Goal: Task Accomplishment & Management: Complete application form

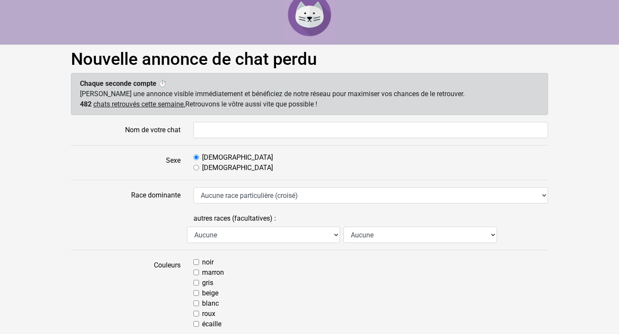
scroll to position [9, 0]
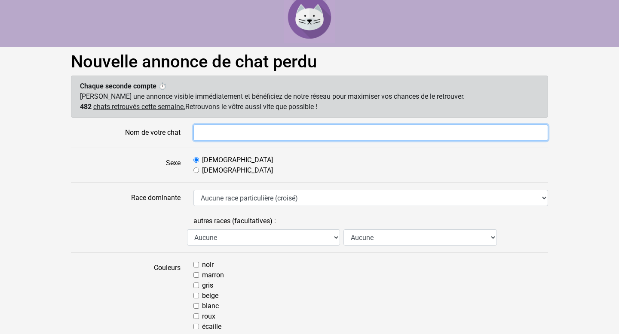
click at [224, 131] on input "Nom de votre chat" at bounding box center [370, 133] width 355 height 16
type input "Vénus"
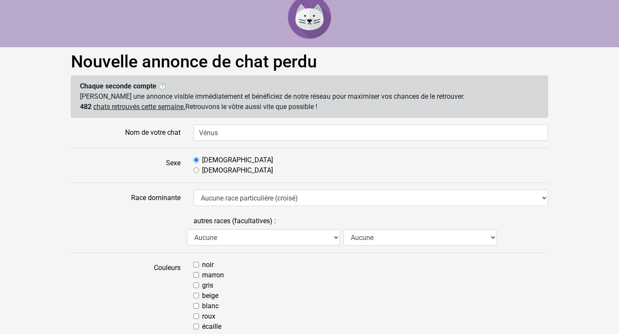
click at [214, 171] on label "Femelle" at bounding box center [237, 170] width 71 height 10
click at [199, 171] on input "Femelle" at bounding box center [196, 171] width 6 height 6
radio input "true"
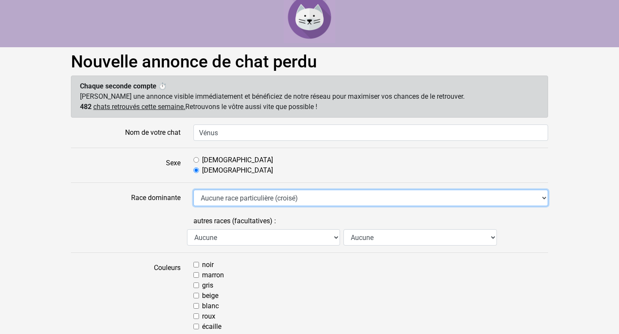
click at [217, 199] on select "Aucune race particulière (croisé) Abyssin Américain à poil dur American Bobtail…" at bounding box center [370, 198] width 355 height 16
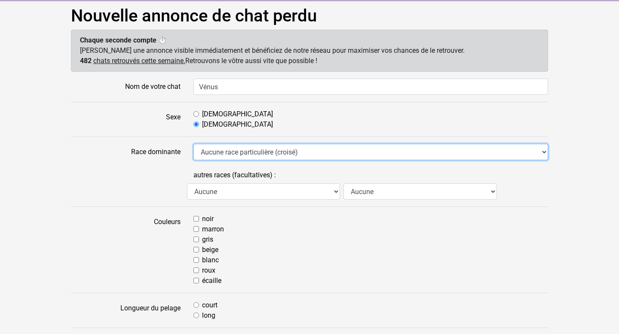
scroll to position [61, 0]
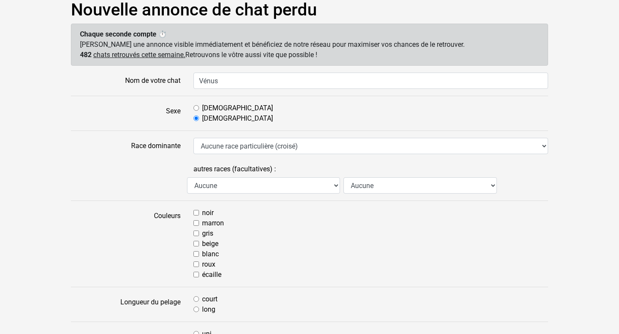
click at [194, 231] on input "gris" at bounding box center [196, 234] width 6 height 6
checkbox input "true"
click at [196, 255] on input "blanc" at bounding box center [196, 254] width 6 height 6
checkbox input "true"
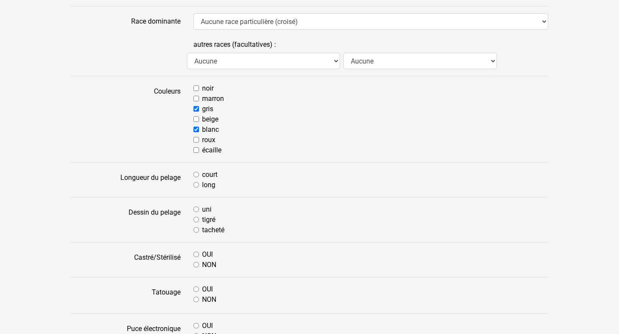
scroll to position [173, 0]
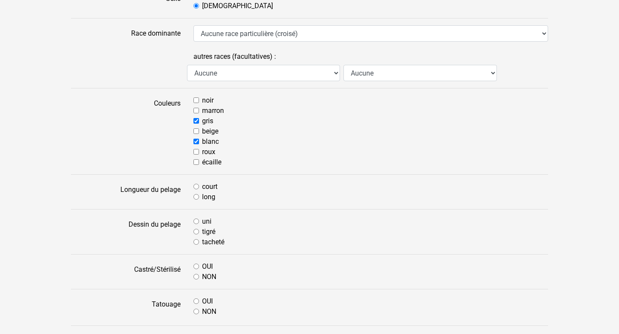
click at [199, 231] on input "tigré" at bounding box center [196, 232] width 6 height 6
radio input "true"
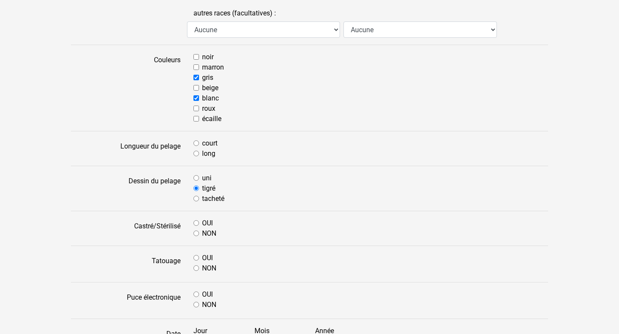
scroll to position [220, 0]
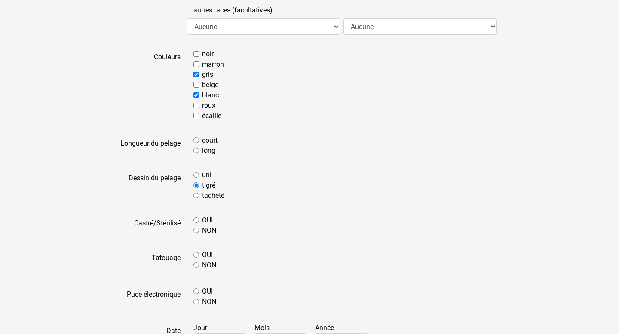
click at [198, 220] on input "OUI" at bounding box center [196, 220] width 6 height 6
radio input "true"
click at [197, 268] on input "NON" at bounding box center [196, 266] width 6 height 6
radio input "true"
click at [195, 293] on input "OUI" at bounding box center [196, 292] width 6 height 6
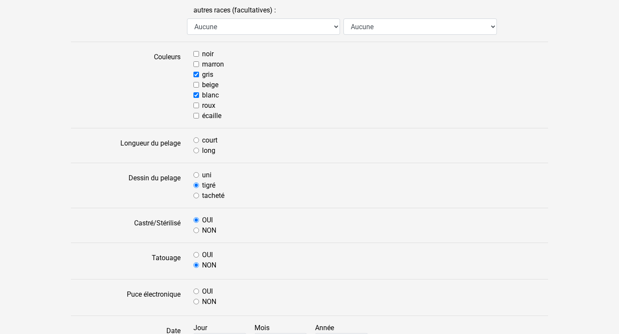
radio input "true"
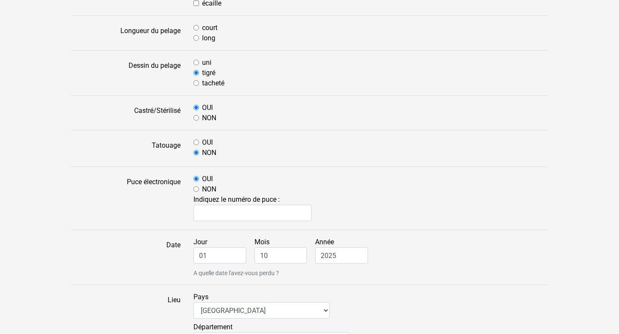
scroll to position [333, 0]
click at [219, 255] on input "01" at bounding box center [219, 255] width 53 height 16
type input "0"
type input "30"
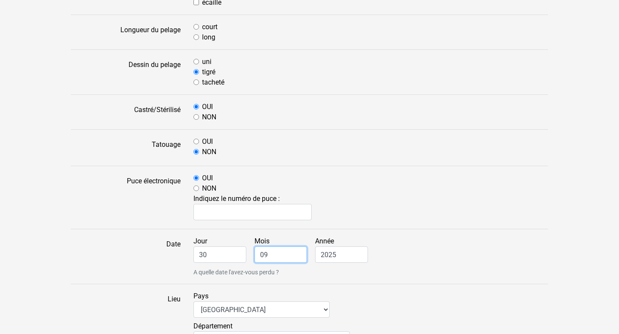
type input "09"
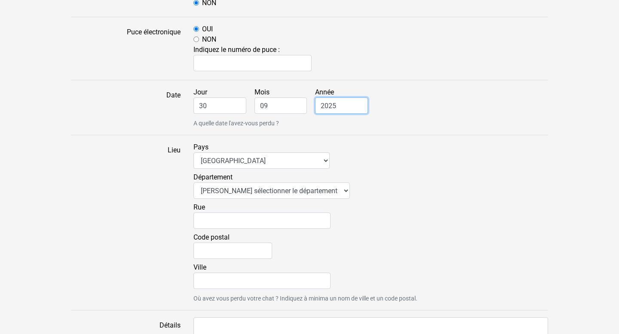
scroll to position [483, 0]
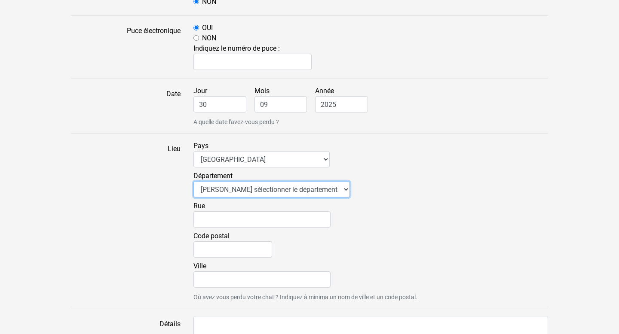
click at [274, 186] on select "Veuillez sélectionner le département 01 - Ain 02 - Aisne 03 - Allier 04 - Alpes…" at bounding box center [271, 189] width 156 height 16
select select "82"
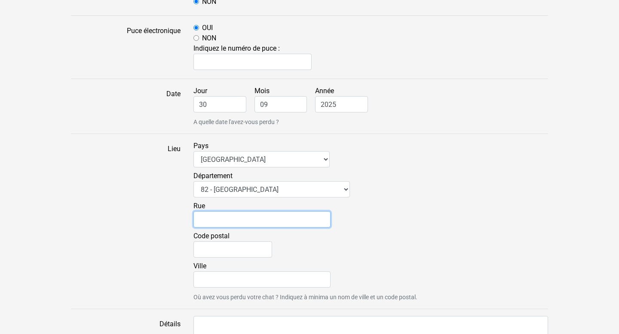
click at [246, 220] on input "Rue" at bounding box center [261, 219] width 137 height 16
type input "Avenue Gambetta"
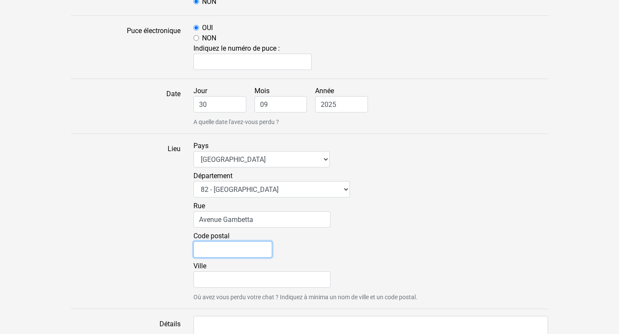
click at [238, 245] on input "Code postal" at bounding box center [232, 250] width 79 height 16
type input "82000"
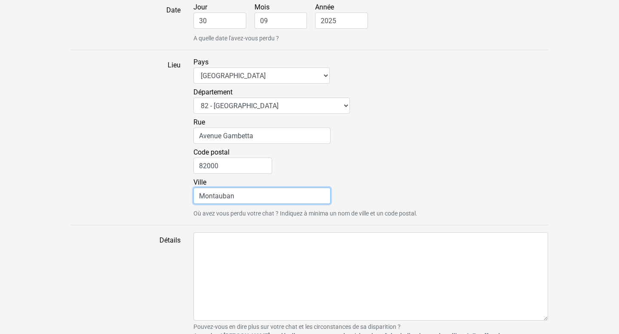
scroll to position [582, 0]
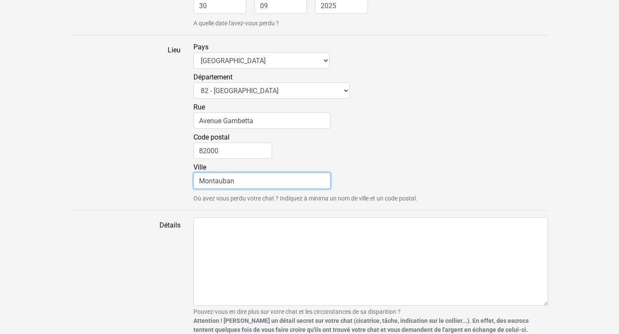
type input "Montauban"
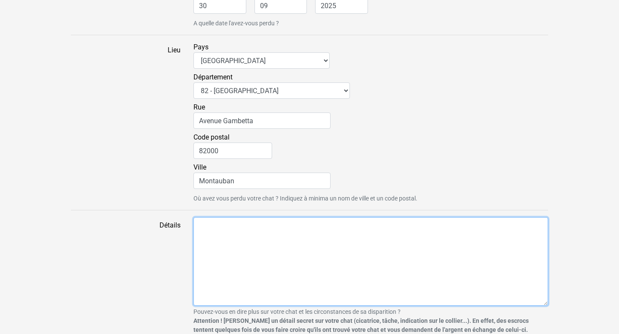
click at [232, 253] on textarea "Détails" at bounding box center [370, 261] width 355 height 89
click at [287, 225] on textarea "Habitant au 4eme étage d'unimmeuble," at bounding box center [370, 261] width 355 height 89
click at [338, 228] on textarea "Habitant au 4eme étage d'un immeuble," at bounding box center [370, 261] width 355 height 89
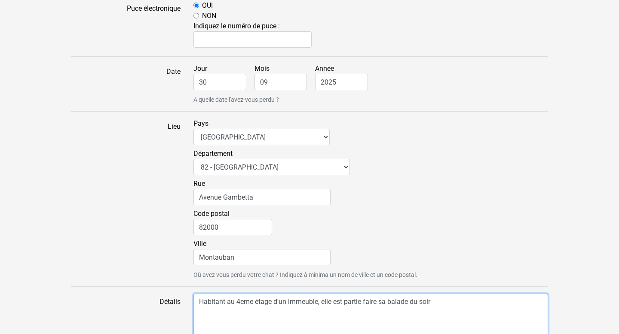
scroll to position [638, 0]
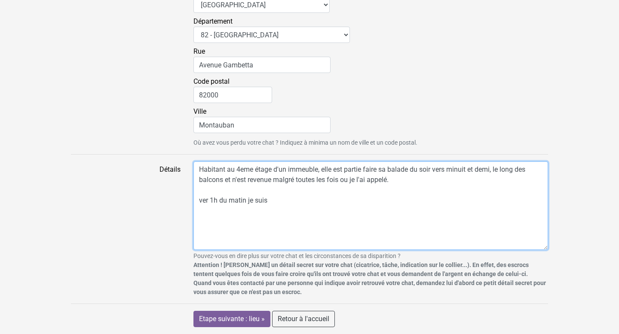
click at [209, 203] on textarea "Habitant au 4eme étage d'un immeuble, elle est partie faire sa balade du soir v…" at bounding box center [370, 206] width 355 height 89
click at [283, 199] on textarea "Habitant au 4eme étage d'un immeuble, elle est partie faire sa balade du soir v…" at bounding box center [370, 206] width 355 height 89
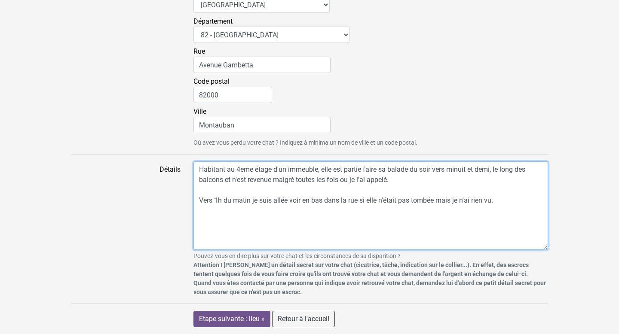
type textarea "Habitant au 4eme étage d'un immeuble, elle est partie faire sa balade du soir v…"
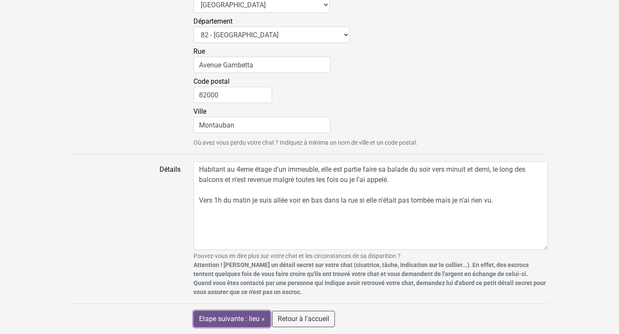
click at [242, 321] on input "Etape suivante : lieu »" at bounding box center [231, 319] width 77 height 16
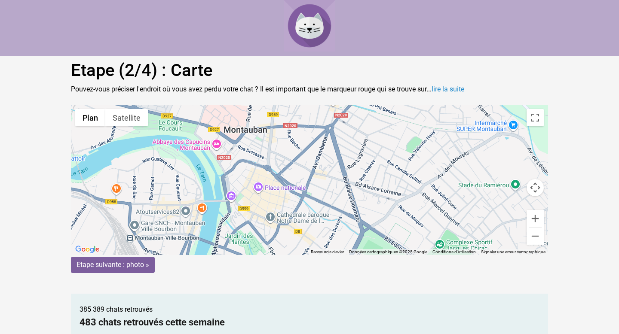
scroll to position [6, 0]
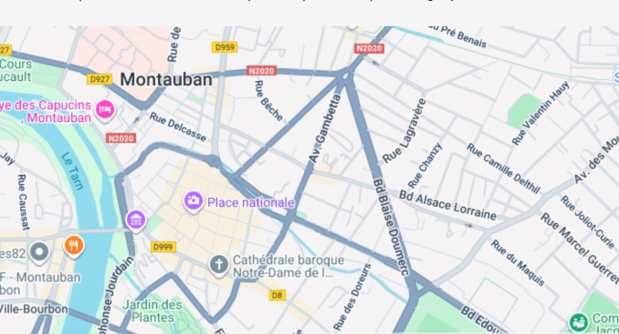
drag, startPoint x: 311, startPoint y: 164, endPoint x: 315, endPoint y: 144, distance: 21.0
click at [313, 154] on gmp-advanced-marker at bounding box center [313, 154] width 0 height 0
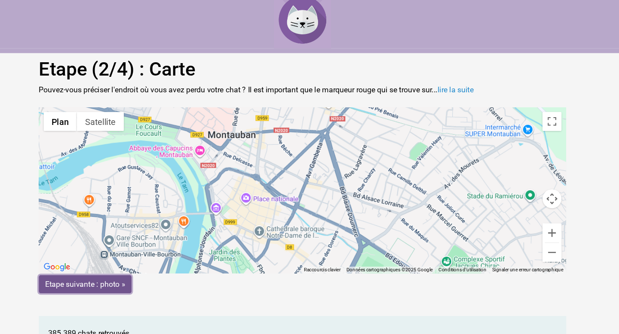
click at [140, 263] on input "Etape suivante : photo »" at bounding box center [113, 259] width 84 height 16
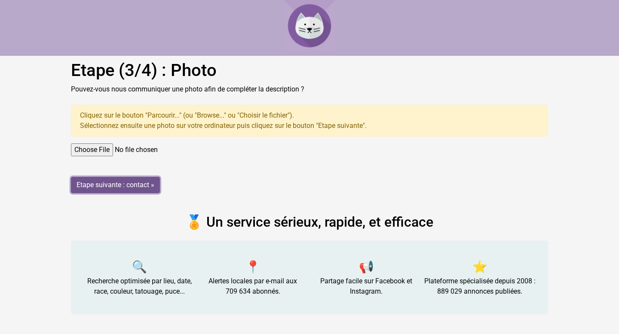
click at [137, 186] on input "Etape suivante : contact »" at bounding box center [115, 185] width 89 height 16
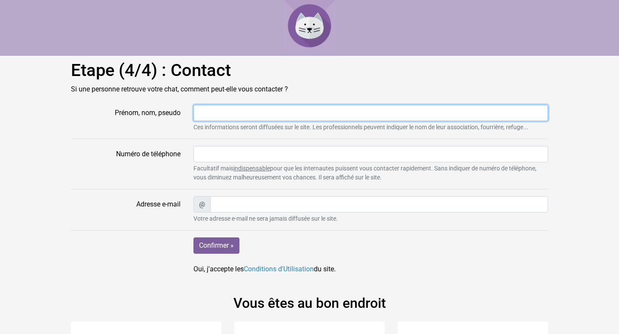
click at [217, 117] on input "Prénom, nom, pseudo" at bounding box center [370, 113] width 355 height 16
type input "Cynthia"
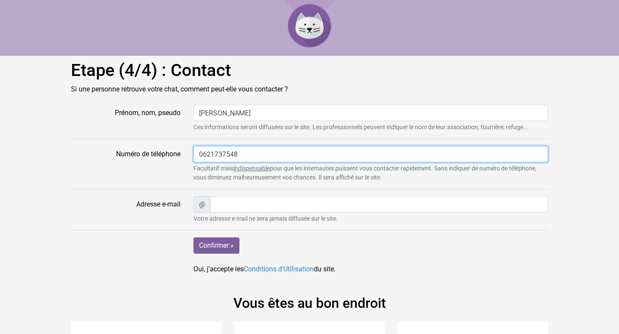
type input "0621737548"
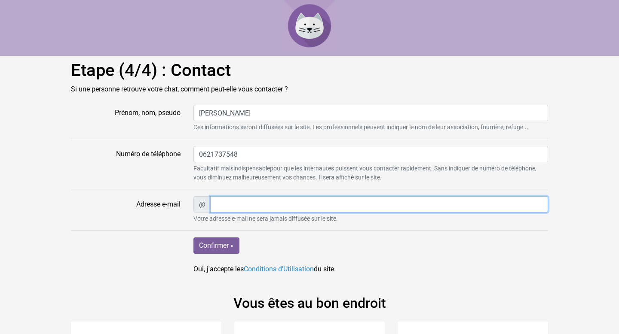
click at [234, 202] on input "Adresse e-mail" at bounding box center [379, 204] width 338 height 16
type input "c"
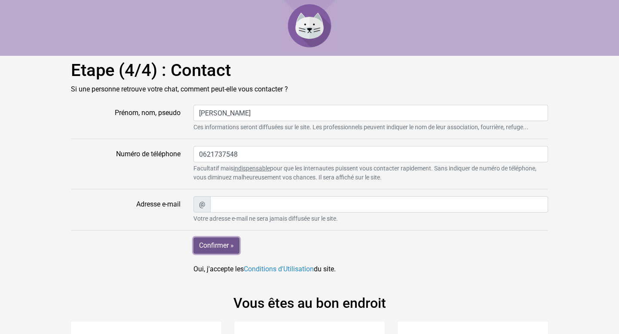
click at [211, 250] on input "Confirmer »" at bounding box center [216, 246] width 46 height 16
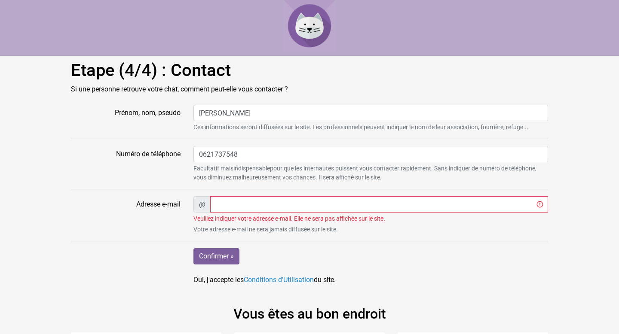
scroll to position [80, 0]
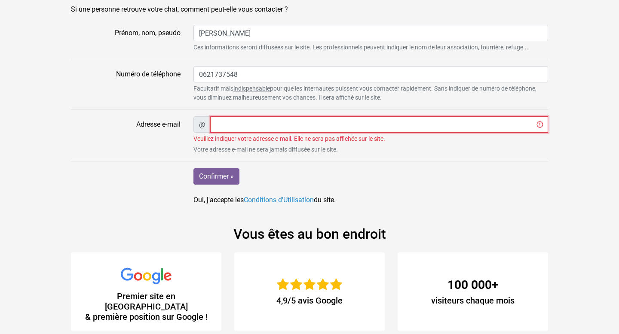
click at [239, 124] on input "Adresse e-mail" at bounding box center [379, 124] width 338 height 16
type input "[PERSON_NAME][EMAIL_ADDRESS][DATE][DOMAIN_NAME]"
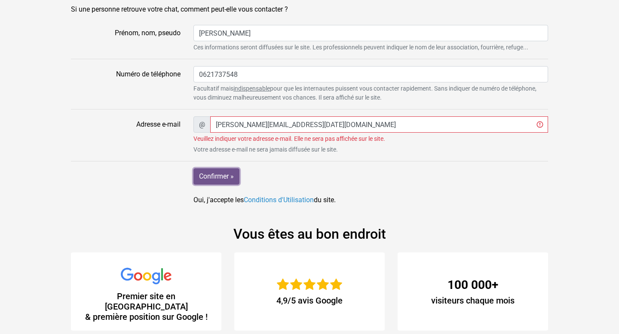
click at [222, 171] on input "Confirmer »" at bounding box center [216, 176] width 46 height 16
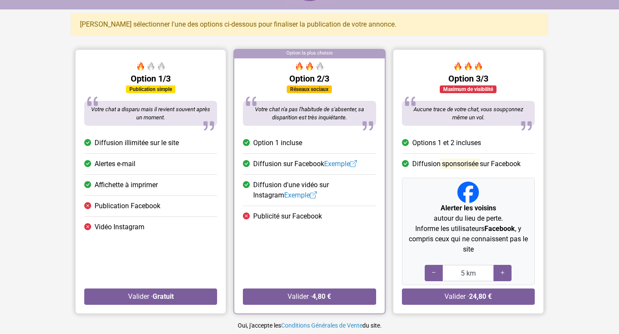
click at [222, 171] on div "Option 1/3 Publication simple Votre chat a disparu mais il revient souvent aprè…" at bounding box center [151, 185] width 150 height 255
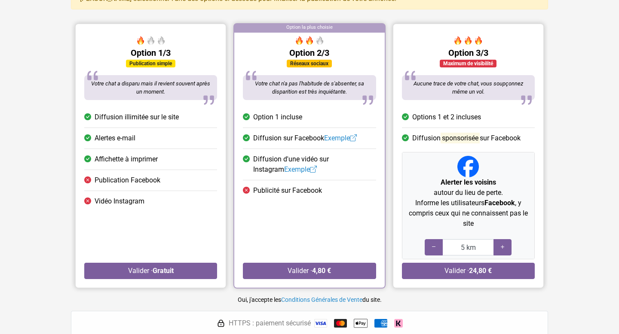
scroll to position [67, 0]
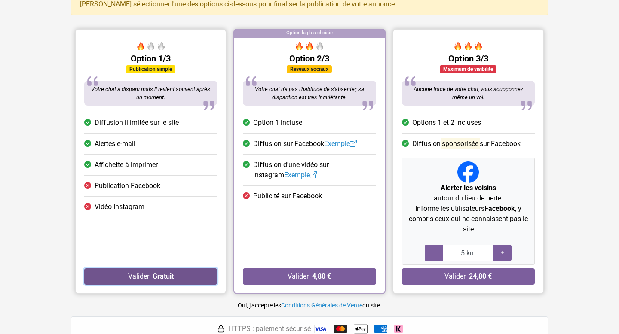
click at [143, 278] on button "Valider · Gratuit" at bounding box center [150, 277] width 133 height 16
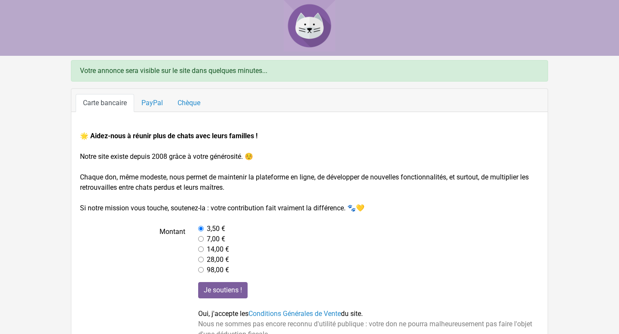
click at [315, 28] on img at bounding box center [310, 26] width 52 height 52
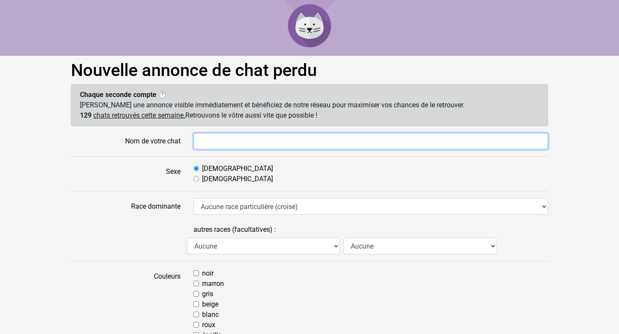
click at [229, 139] on input "Nom de votre chat" at bounding box center [370, 141] width 355 height 16
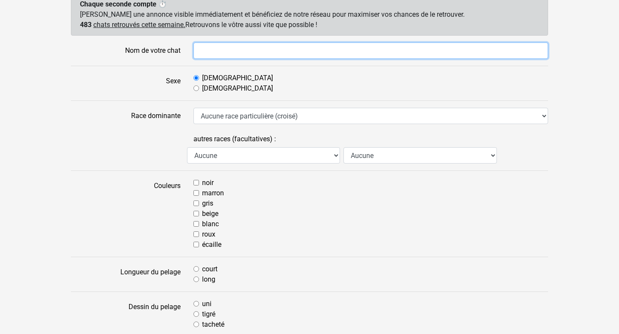
scroll to position [79, 0]
